Goal: Information Seeking & Learning: Learn about a topic

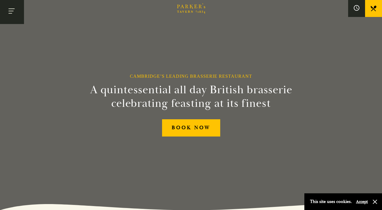
click at [17, 10] on button "Toggle navigation" at bounding box center [12, 12] width 24 height 24
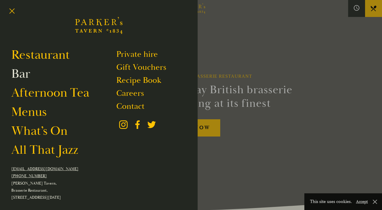
click at [26, 77] on link "Bar" at bounding box center [20, 74] width 19 height 16
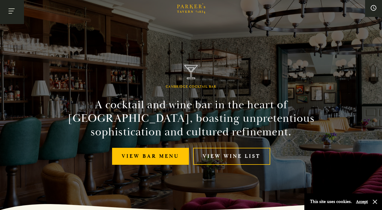
click at [13, 12] on button "Toggle navigation" at bounding box center [12, 12] width 24 height 24
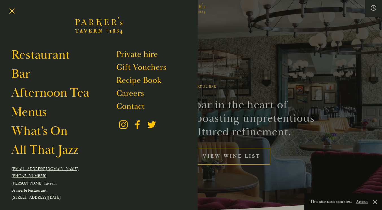
click at [304, 89] on div at bounding box center [191, 105] width 382 height 210
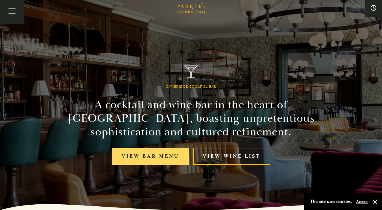
click at [146, 152] on link "View bar menu" at bounding box center [150, 156] width 77 height 17
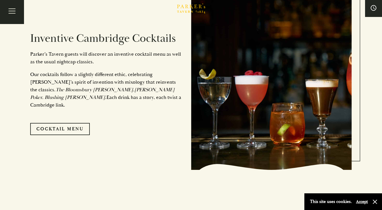
scroll to position [310, 0]
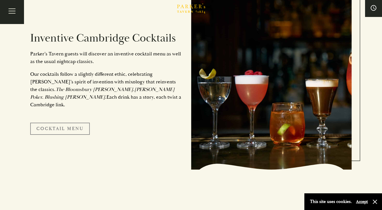
click at [64, 125] on link "Cocktail Menu" at bounding box center [60, 129] width 60 height 12
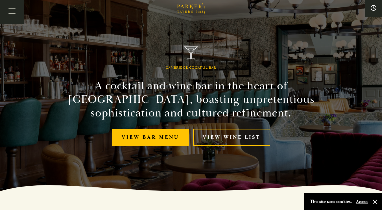
scroll to position [0, 0]
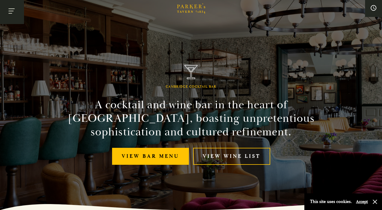
click at [14, 16] on button "Toggle navigation" at bounding box center [12, 12] width 24 height 24
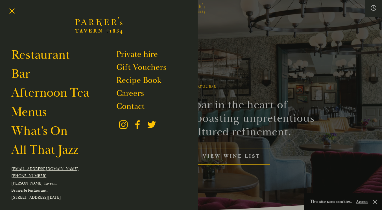
click at [376, 5] on div at bounding box center [191, 105] width 382 height 210
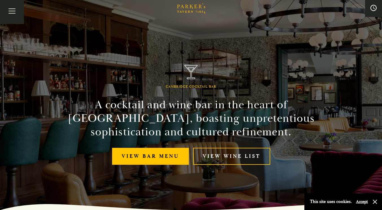
click at [372, 8] on icon at bounding box center [374, 8] width 6 height 6
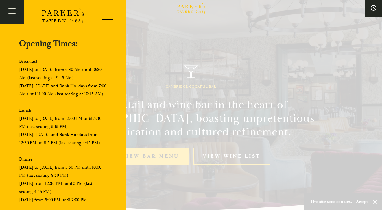
click at [103, 19] on div at bounding box center [106, 20] width 24 height 24
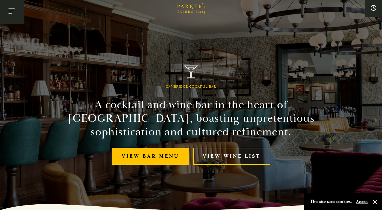
click at [15, 13] on button "Toggle navigation" at bounding box center [12, 12] width 24 height 24
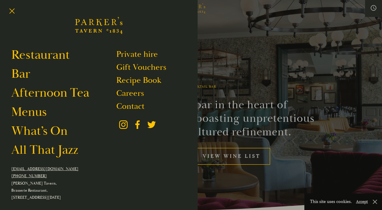
click at [370, 7] on div at bounding box center [191, 105] width 382 height 210
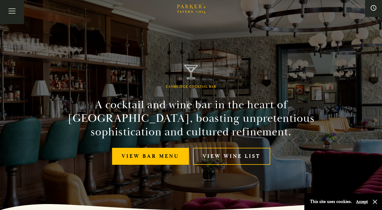
click at [370, 7] on button at bounding box center [373, 8] width 17 height 17
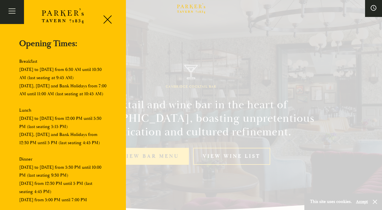
scroll to position [55, 0]
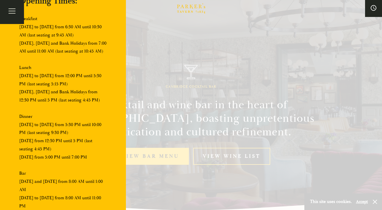
click at [182, 85] on div at bounding box center [191, 105] width 382 height 210
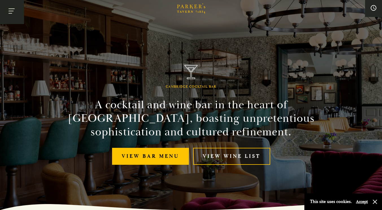
click at [8, 5] on button "Toggle navigation" at bounding box center [12, 12] width 24 height 24
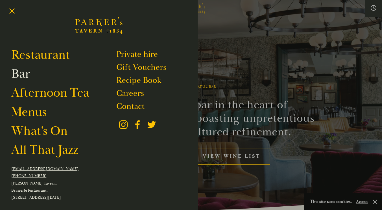
click at [23, 71] on link "Bar" at bounding box center [20, 74] width 19 height 16
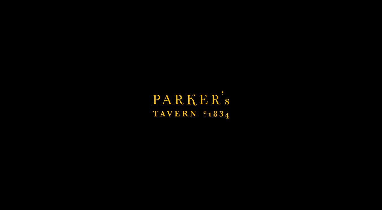
click at [207, 210] on div "Brasserie Restaurant Cambridge | Parker's Tavern Cambridge Parker's Tavern is a…" at bounding box center [191, 105] width 382 height 210
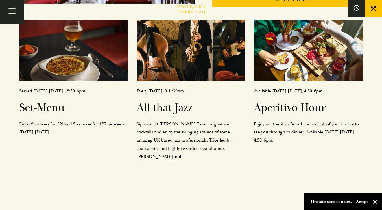
scroll to position [242, 0]
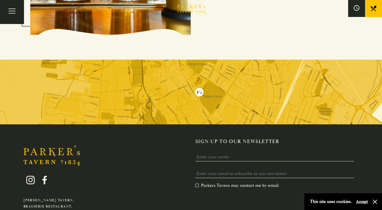
scroll to position [590, 0]
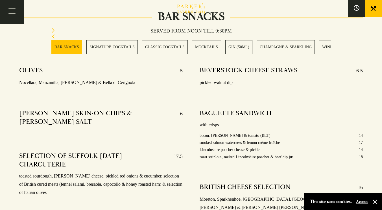
scroll to position [218, 0]
